Goal: Navigation & Orientation: Find specific page/section

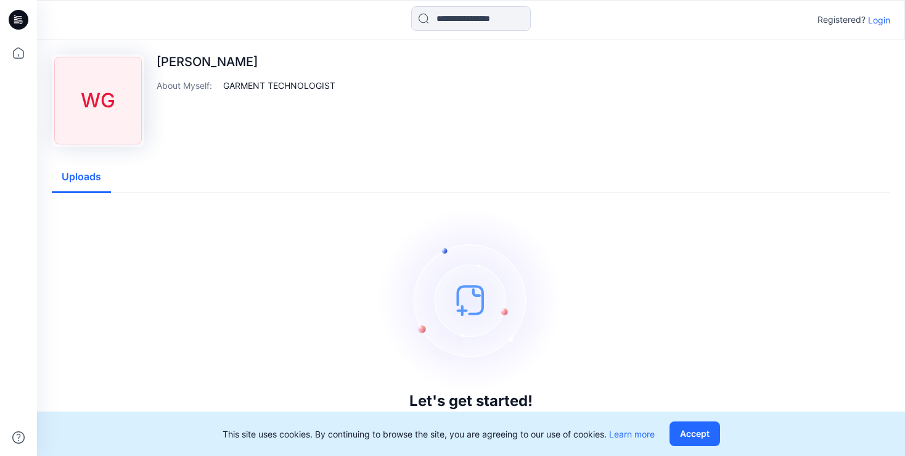
click at [80, 171] on button "Uploads" at bounding box center [81, 176] width 59 height 31
click at [465, 309] on img at bounding box center [470, 299] width 185 height 185
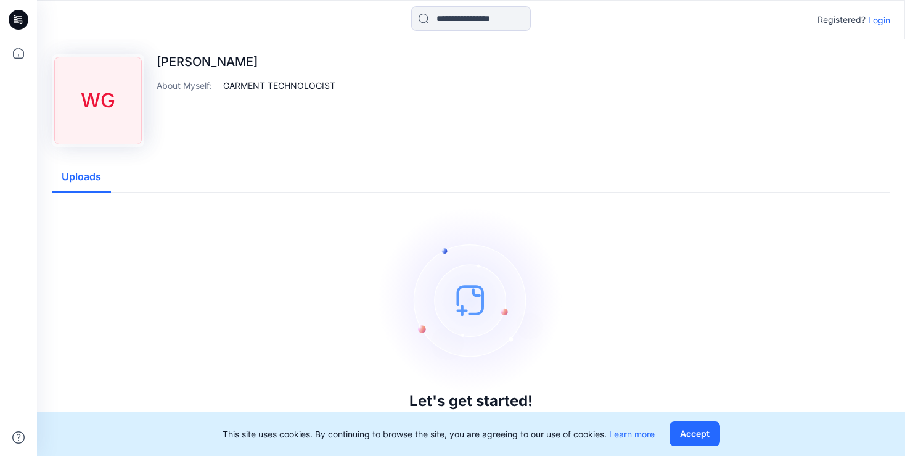
click at [465, 309] on img at bounding box center [470, 299] width 185 height 185
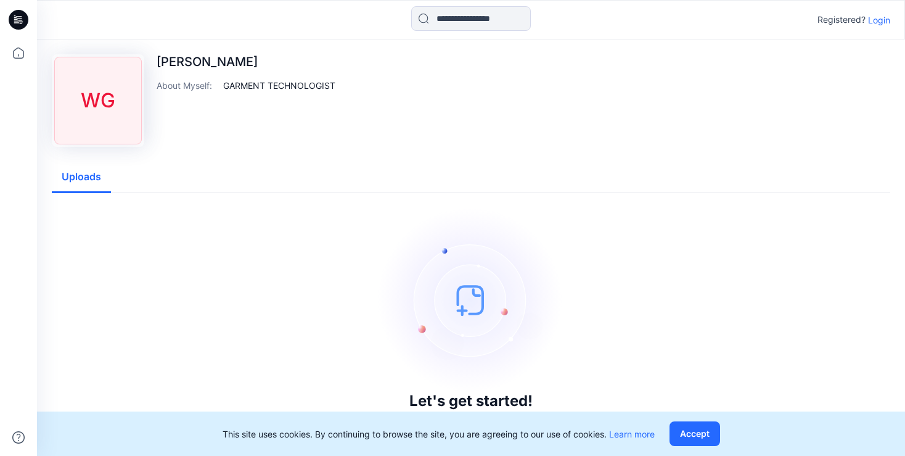
click at [489, 361] on img at bounding box center [470, 299] width 185 height 185
click at [464, 314] on img at bounding box center [470, 299] width 185 height 185
click at [23, 14] on icon at bounding box center [19, 20] width 20 height 20
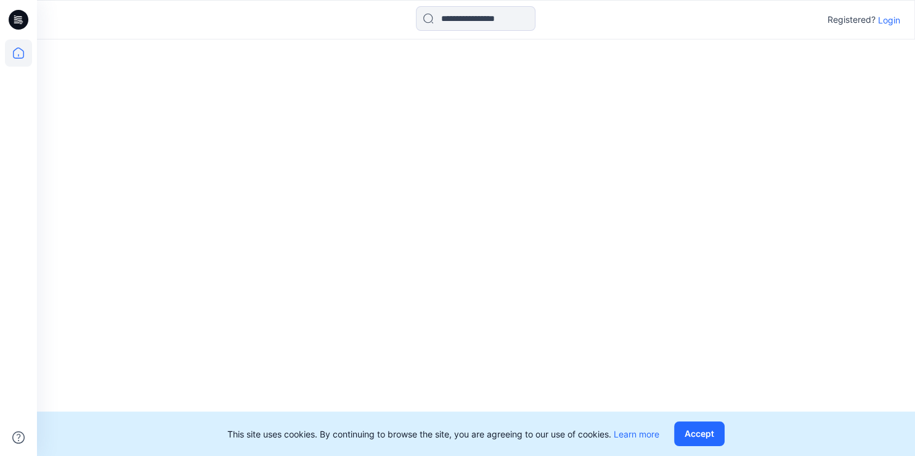
click at [23, 14] on icon at bounding box center [19, 20] width 20 height 20
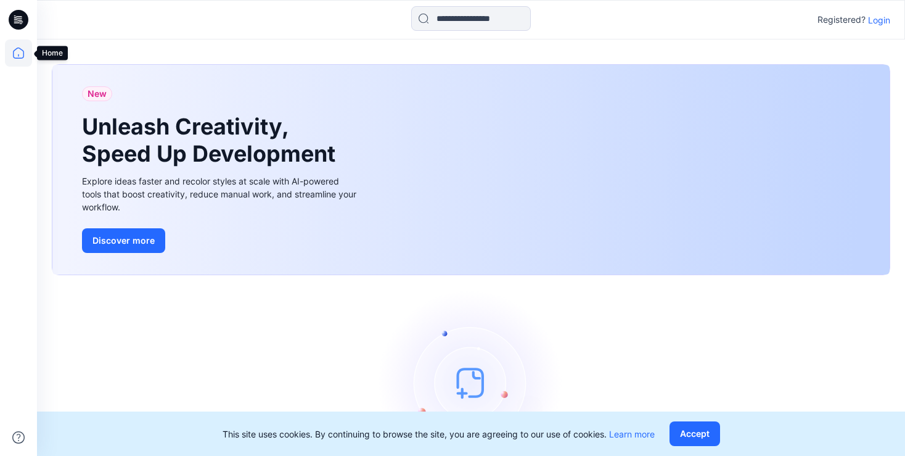
click at [14, 51] on icon at bounding box center [18, 52] width 11 height 11
click at [703, 425] on button "Accept" at bounding box center [694, 433] width 51 height 25
